Goal: Information Seeking & Learning: Check status

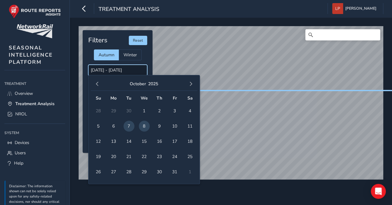
drag, startPoint x: 144, startPoint y: 71, endPoint x: 139, endPoint y: 70, distance: 5.1
click at [139, 70] on input "[DATE] - [DATE]" at bounding box center [117, 70] width 59 height 11
click at [146, 71] on input "[DATE] - [DATE]" at bounding box center [117, 70] width 59 height 11
click at [125, 72] on input "[DATE] - [DATE]" at bounding box center [117, 70] width 59 height 11
click at [143, 123] on span "8" at bounding box center [144, 126] width 11 height 11
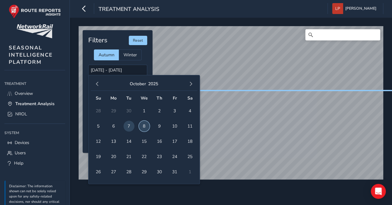
click at [143, 123] on span "8" at bounding box center [144, 126] width 11 height 11
type input "[DATE] - [DATE]"
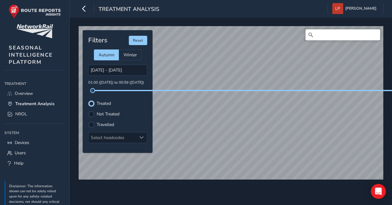
click at [327, 35] on input "Search" at bounding box center [342, 34] width 75 height 11
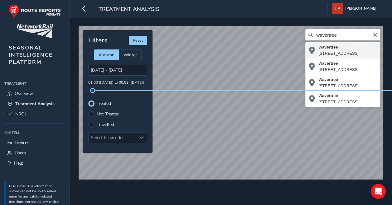
type input "[STREET_ADDRESS]"
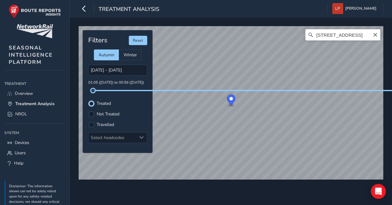
click at [93, 93] on div "Filters Reset Autumn Winter [DATE] - [DATE] 01:05 ([DATE]) to 00:59 ([DATE]) Tr…" at bounding box center [118, 91] width 70 height 123
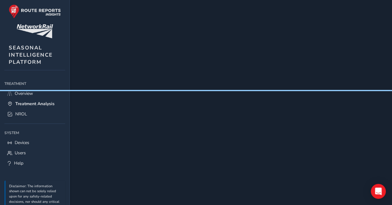
scroll to position [0, 1437]
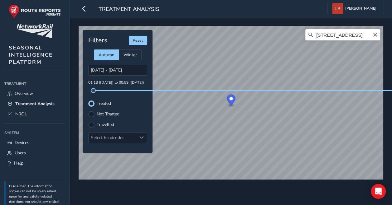
drag, startPoint x: 98, startPoint y: 90, endPoint x: 101, endPoint y: 85, distance: 5.7
click at [101, 85] on div "[DATE] - [DATE] 04:57 ([DATE]) to 00:59 ([DATE])" at bounding box center [117, 78] width 59 height 26
click at [244, 172] on div "[GEOGRAPHIC_DATA], [GEOGRAPHIC_DATA], [GEOGRAPHIC_DATA], [GEOGRAPHIC_DATA], [GE…" at bounding box center [231, 111] width 322 height 188
drag, startPoint x: 244, startPoint y: 192, endPoint x: 253, endPoint y: 187, distance: 10.7
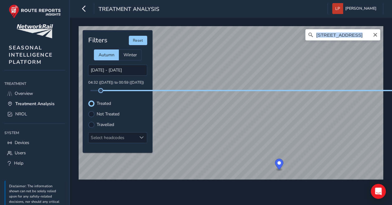
click at [253, 187] on div "[GEOGRAPHIC_DATA], [GEOGRAPHIC_DATA], [GEOGRAPHIC_DATA], [GEOGRAPHIC_DATA], [GE…" at bounding box center [231, 111] width 322 height 188
click at [273, 12] on div "Treatment Analysis [PERSON_NAME] Colour Scheme: Dark Dim Light Logout" at bounding box center [231, 8] width 322 height 17
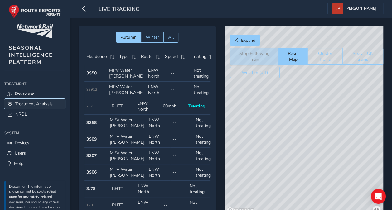
click at [46, 105] on span "Treatment Analysis" at bounding box center [33, 104] width 37 height 6
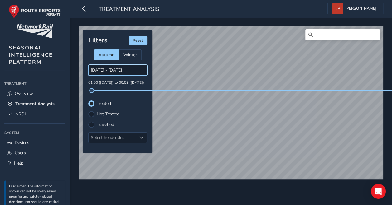
click at [108, 71] on input "[DATE] - [DATE]" at bounding box center [117, 70] width 59 height 11
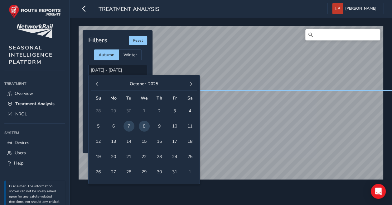
click at [143, 127] on span "8" at bounding box center [144, 126] width 11 height 11
click at [144, 125] on span "8" at bounding box center [144, 126] width 11 height 11
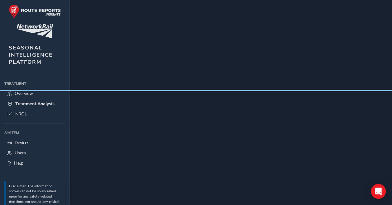
scroll to position [0, 1103173]
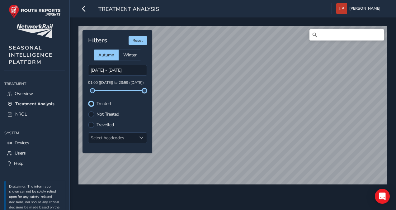
drag, startPoint x: 389, startPoint y: 91, endPoint x: 146, endPoint y: 84, distance: 243.8
click at [146, 84] on div "08/10/2025 - 08/10/2025 01:00 (08 Oct) to 23:59 (08 Oct)" at bounding box center [117, 78] width 59 height 26
click at [127, 103] on div "Treated" at bounding box center [117, 104] width 59 height 6
drag, startPoint x: 146, startPoint y: 90, endPoint x: 125, endPoint y: 91, distance: 20.6
click at [125, 91] on span at bounding box center [125, 90] width 5 height 5
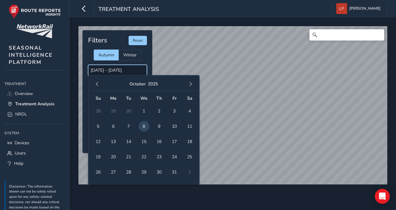
click at [107, 70] on input "[DATE] - [DATE]" at bounding box center [117, 70] width 59 height 11
click at [113, 123] on span "6" at bounding box center [113, 126] width 11 height 11
click at [117, 126] on span "6" at bounding box center [113, 126] width 11 height 11
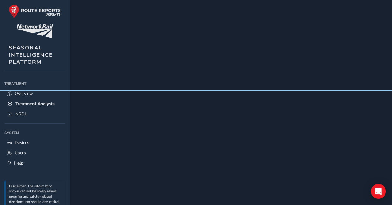
scroll to position [0, 1103065]
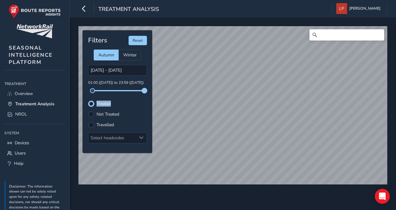
drag, startPoint x: 388, startPoint y: 92, endPoint x: 134, endPoint y: 91, distance: 254.2
click at [142, 91] on span at bounding box center [144, 90] width 5 height 5
drag, startPoint x: 134, startPoint y: 91, endPoint x: 137, endPoint y: 92, distance: 3.6
click at [142, 137] on span at bounding box center [141, 138] width 4 height 4
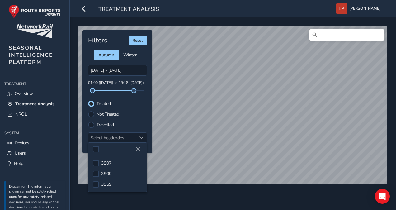
click at [108, 112] on label "Not Treated" at bounding box center [108, 114] width 23 height 4
click at [91, 114] on input "Not Treated" at bounding box center [91, 114] width 0 height 0
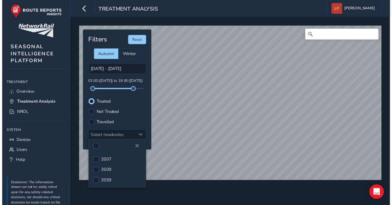
scroll to position [3, 3]
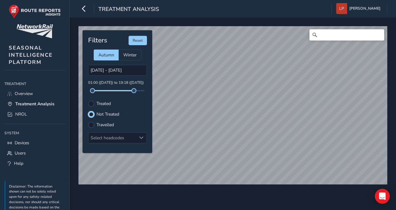
click at [95, 124] on div "Travelled" at bounding box center [117, 125] width 59 height 6
click at [90, 123] on div at bounding box center [91, 125] width 6 height 6
click at [91, 124] on div at bounding box center [91, 125] width 4 height 4
click at [92, 103] on div at bounding box center [91, 104] width 6 height 6
click at [141, 136] on span at bounding box center [141, 138] width 4 height 4
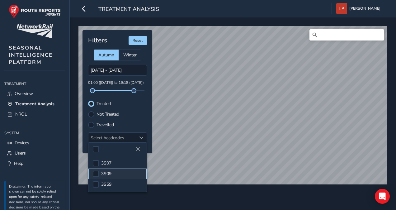
click at [108, 171] on span "3S09" at bounding box center [106, 174] width 10 height 6
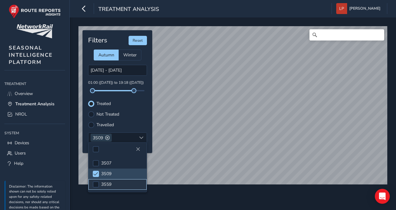
click at [104, 183] on span "3S59" at bounding box center [106, 184] width 10 height 6
drag, startPoint x: 134, startPoint y: 91, endPoint x: 140, endPoint y: 91, distance: 6.2
click at [140, 91] on span at bounding box center [140, 90] width 5 height 5
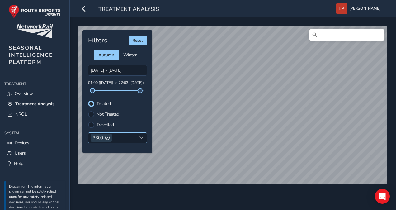
click at [142, 137] on span at bounding box center [141, 138] width 4 height 4
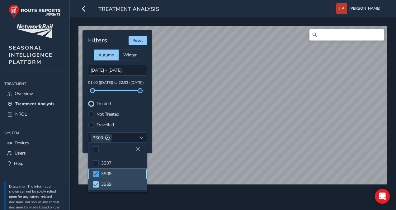
click at [97, 174] on span at bounding box center [95, 174] width 5 height 4
click at [96, 183] on span at bounding box center [95, 184] width 5 height 4
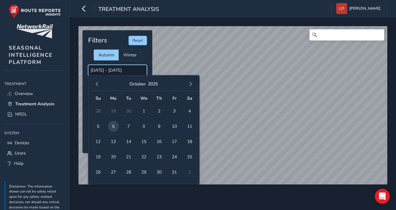
click at [136, 72] on input "06/10/2025 - 06/10/2025" at bounding box center [117, 70] width 59 height 11
click at [144, 127] on span "8" at bounding box center [144, 126] width 11 height 11
type input "[DATE] - [DATE]"
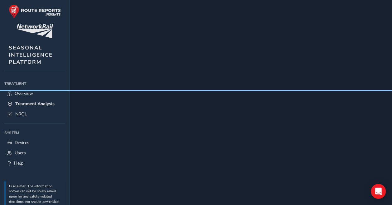
scroll to position [0, 1103173]
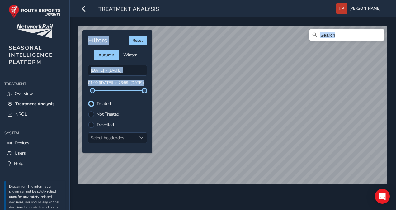
click at [158, 91] on div "© Mapbox © OpenStreetMap Improve this map © Maxar Filters Reset Autumn Winter 0…" at bounding box center [232, 103] width 313 height 158
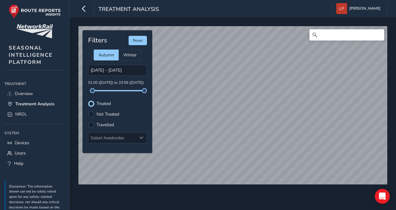
drag, startPoint x: 246, startPoint y: 97, endPoint x: 130, endPoint y: 107, distance: 117.0
click at [130, 107] on div "Filters Reset Autumn Winter 08/10/2025 - 08/10/2025 01:00 (08 Oct) to 23:59 (08…" at bounding box center [118, 91] width 70 height 123
drag, startPoint x: 145, startPoint y: 91, endPoint x: 133, endPoint y: 90, distance: 12.8
click at [133, 90] on span at bounding box center [132, 90] width 5 height 5
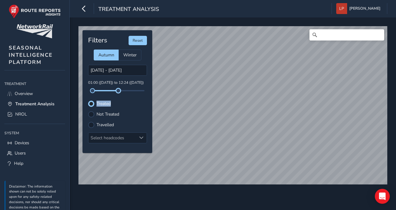
drag, startPoint x: 133, startPoint y: 90, endPoint x: 117, endPoint y: 93, distance: 16.0
click at [117, 93] on div "Filters Reset Autumn Winter 08/10/2025 - 08/10/2025 01:00 (08 Oct) to 12:24 (08…" at bounding box center [118, 91] width 70 height 123
drag, startPoint x: 117, startPoint y: 93, endPoint x: 146, endPoint y: 115, distance: 36.3
click at [146, 115] on div "Not Treated" at bounding box center [117, 114] width 59 height 6
drag, startPoint x: 118, startPoint y: 91, endPoint x: 124, endPoint y: 92, distance: 6.3
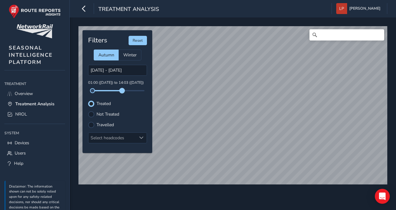
click at [124, 92] on span at bounding box center [122, 90] width 5 height 5
drag, startPoint x: 124, startPoint y: 90, endPoint x: 129, endPoint y: 90, distance: 5.0
click at [128, 90] on span at bounding box center [125, 90] width 5 height 5
drag, startPoint x: 92, startPoint y: 91, endPoint x: 83, endPoint y: 91, distance: 9.4
click at [83, 91] on div "Filters Reset Autumn Winter 08/10/2025 - 08/10/2025 00:32 (08 Oct) to 17:05 (08…" at bounding box center [118, 91] width 70 height 123
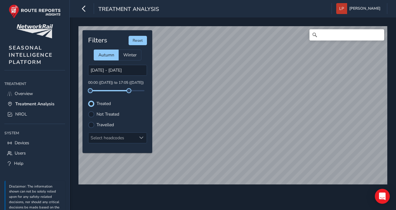
drag, startPoint x: 83, startPoint y: 91, endPoint x: 148, endPoint y: 101, distance: 65.8
click at [148, 101] on div "Filters Reset Autumn Winter 08/10/2025 - 08/10/2025 00:00 (08 Oct) to 17:05 (08…" at bounding box center [118, 91] width 70 height 123
click at [103, 118] on div "Filters Reset Autumn Winter 08/10/2025 - 08/10/2025 00:00 (08 Oct) to 17:05 (08…" at bounding box center [118, 91] width 70 height 123
click at [93, 116] on div at bounding box center [91, 114] width 6 height 6
click at [106, 124] on label "Travelled" at bounding box center [105, 125] width 17 height 4
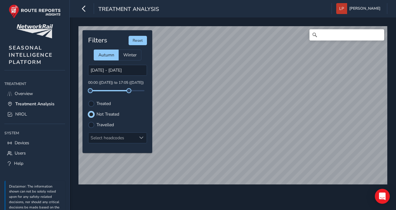
click at [91, 124] on input "Travelled" at bounding box center [91, 124] width 0 height 0
